Goal: Navigation & Orientation: Find specific page/section

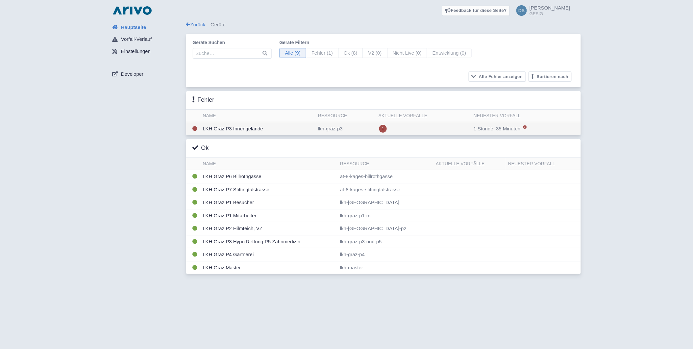
click at [248, 129] on td "LKH Graz P3 Innengelände" at bounding box center [257, 128] width 115 height 13
click at [222, 25] on div "Zurück Geräte" at bounding box center [383, 25] width 395 height 8
click at [192, 28] on div "Zurück Geräte Geräte suchen Geräte filtern Alle (9) Fehler (1) Ok (8) V2 (0) Ni…" at bounding box center [383, 149] width 395 height 257
click at [192, 27] on link "Zurück" at bounding box center [195, 25] width 19 height 6
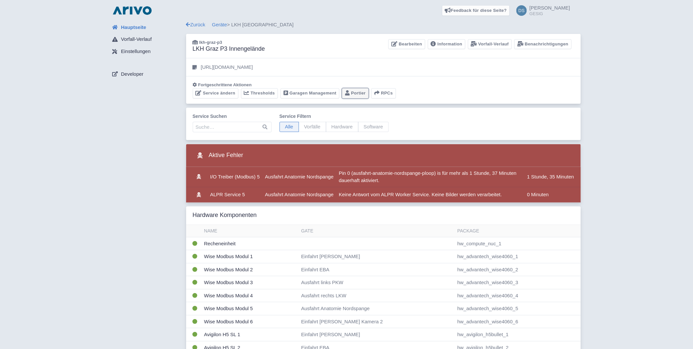
click at [350, 90] on link "Portier" at bounding box center [355, 93] width 27 height 10
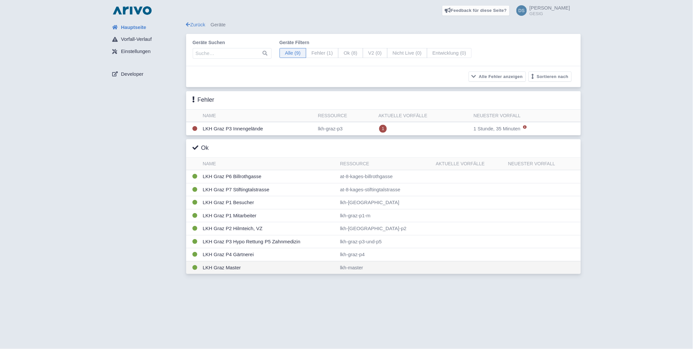
click at [234, 272] on td "LKH Graz Master" at bounding box center [269, 267] width 138 height 13
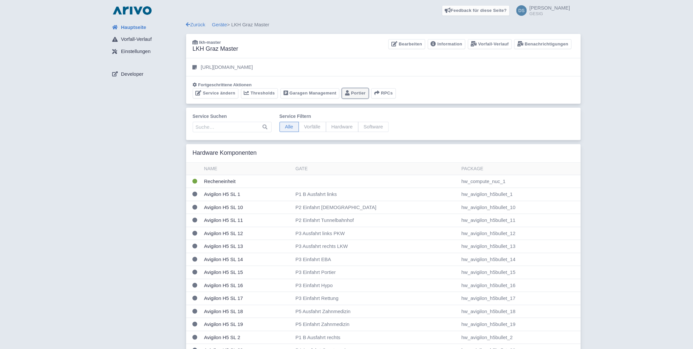
click at [361, 96] on link "Portier" at bounding box center [355, 93] width 27 height 10
click at [296, 89] on link "Garagen Management" at bounding box center [310, 93] width 59 height 10
click at [354, 93] on link "Portier" at bounding box center [355, 93] width 27 height 10
